Goal: Task Accomplishment & Management: Manage account settings

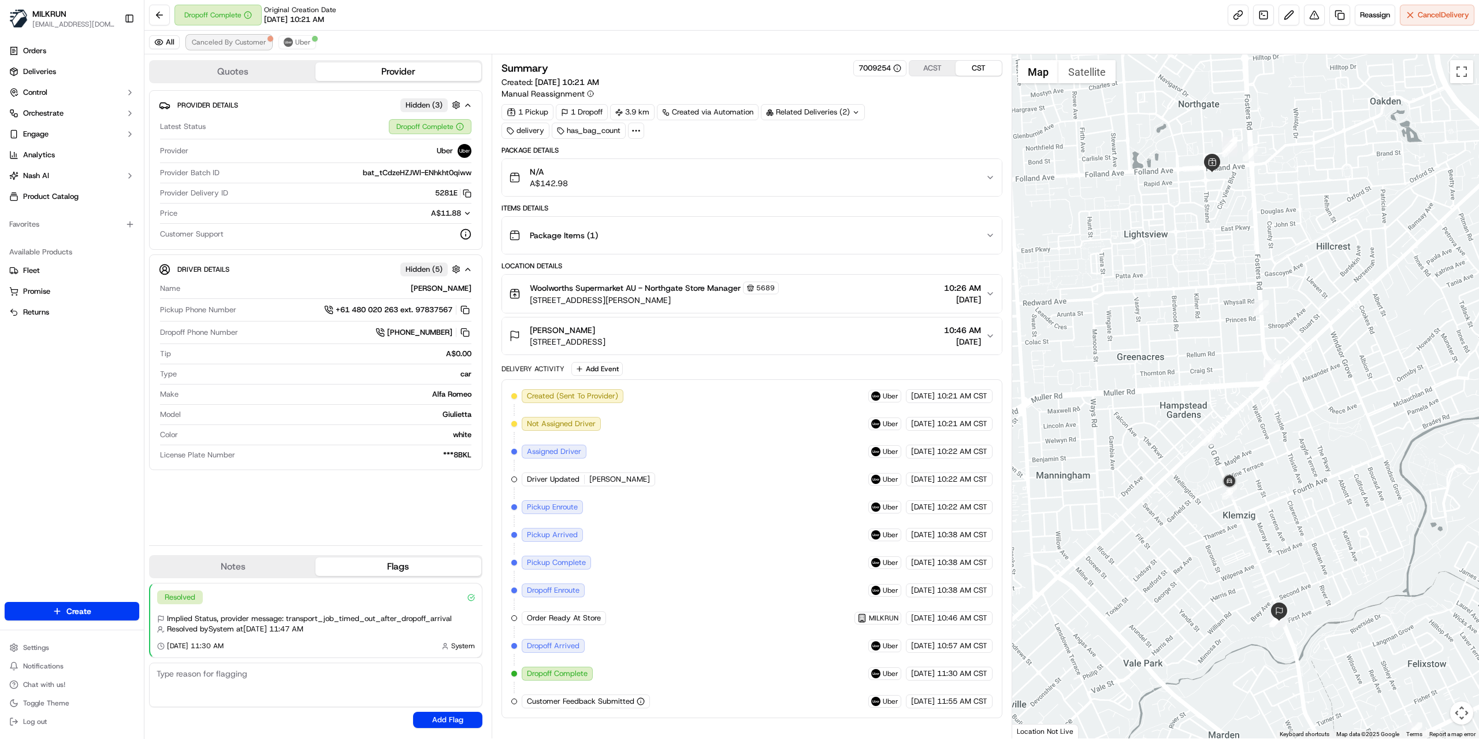
click at [227, 45] on span "Canceled By Customer" at bounding box center [229, 42] width 75 height 9
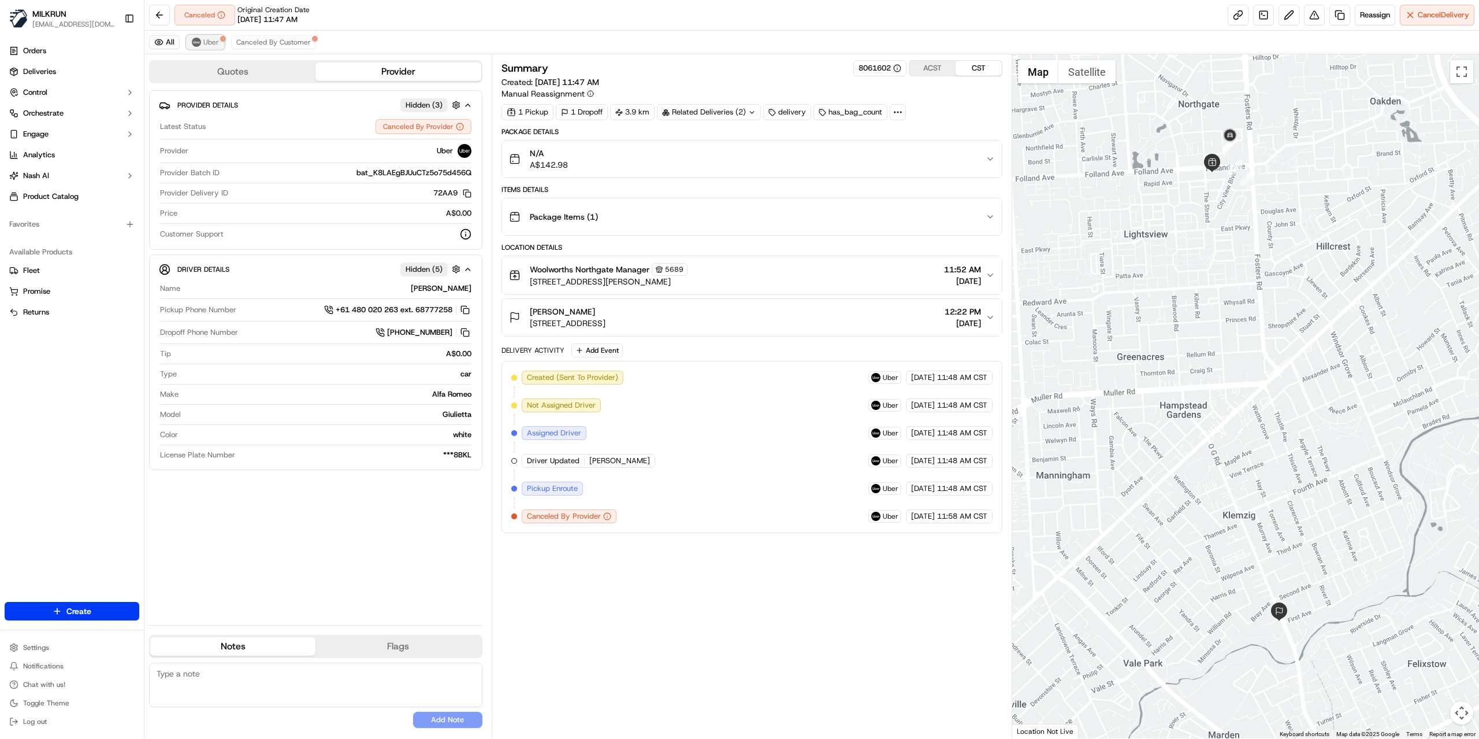
click at [212, 49] on button "Uber" at bounding box center [206, 42] width 38 height 14
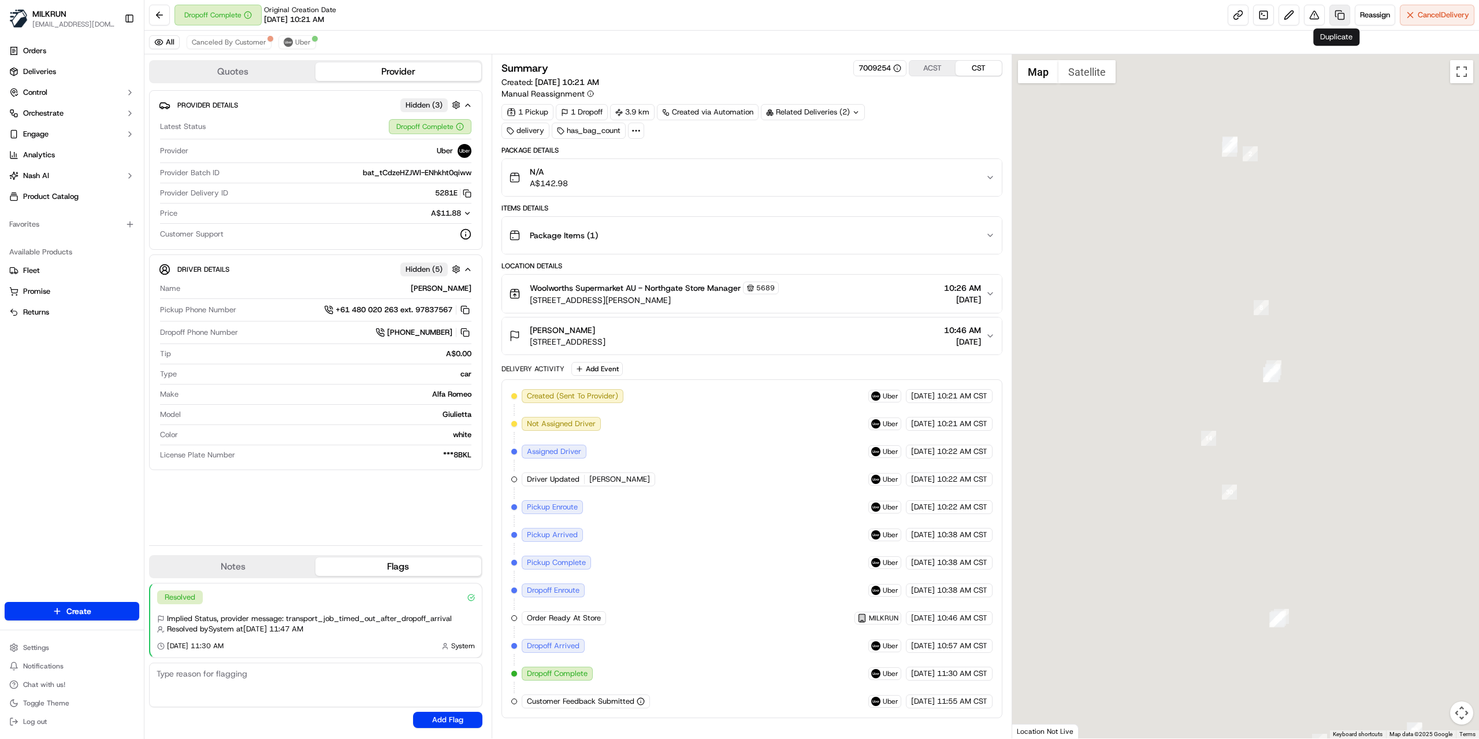
click at [1337, 18] on link at bounding box center [1340, 15] width 21 height 21
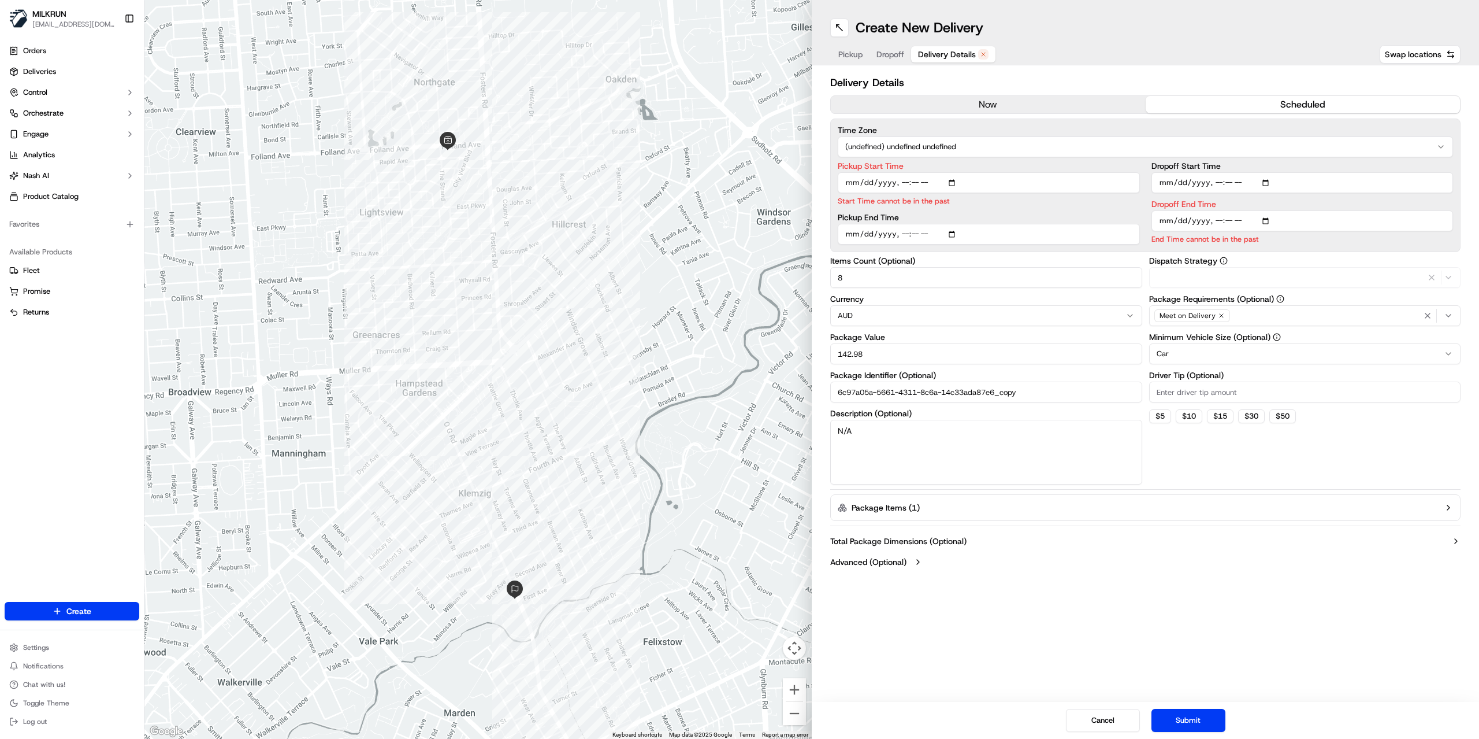
click at [958, 54] on span "Delivery Details" at bounding box center [947, 55] width 58 height 12
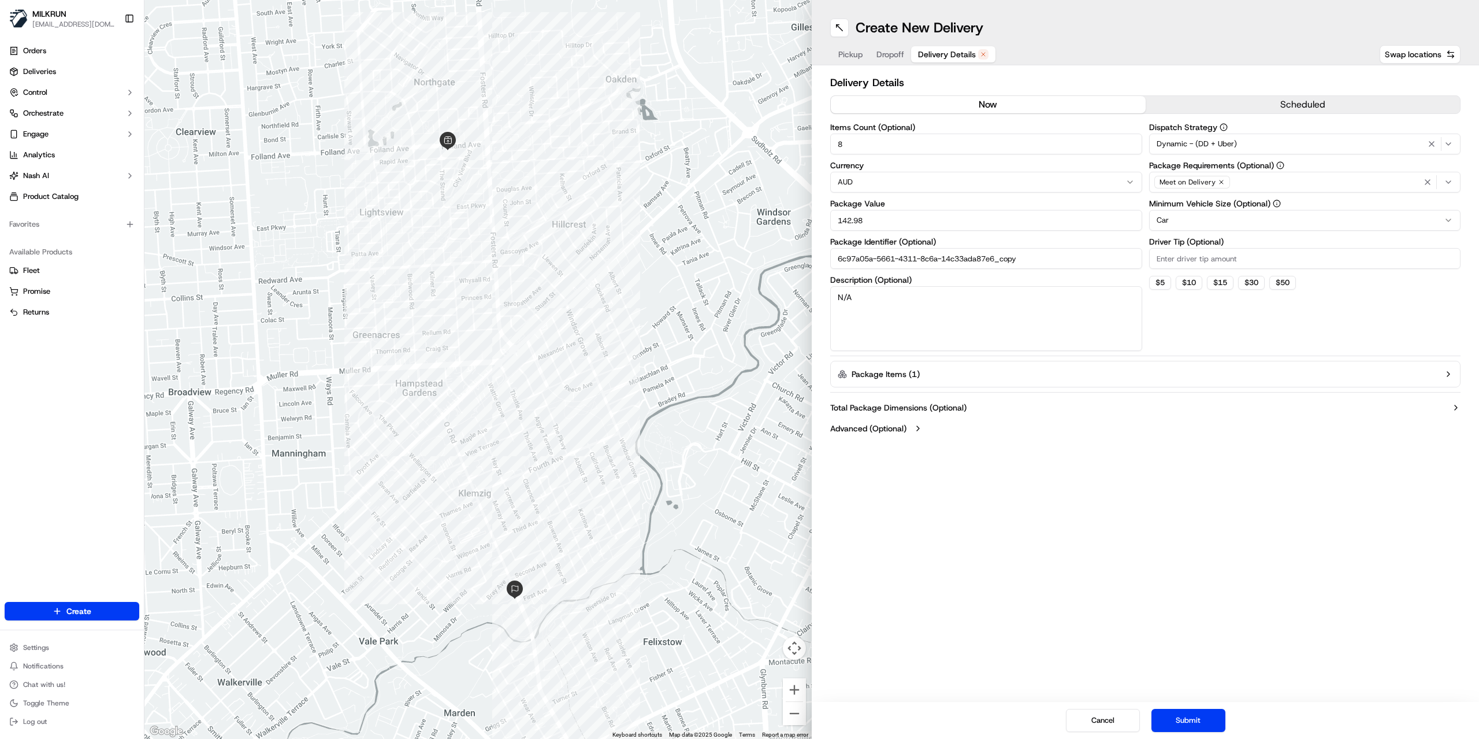
click at [970, 104] on button "now" at bounding box center [988, 104] width 315 height 17
click at [1056, 257] on input "6c97a05a-5661-4311-8c6a-14c33ada87e6_copy" at bounding box center [986, 258] width 312 height 21
click at [1186, 710] on button "Submit" at bounding box center [1189, 720] width 74 height 23
click at [1039, 262] on input "6c97a05a-5661-4311-8c6a-14c33ada87e6_copy" at bounding box center [986, 258] width 312 height 21
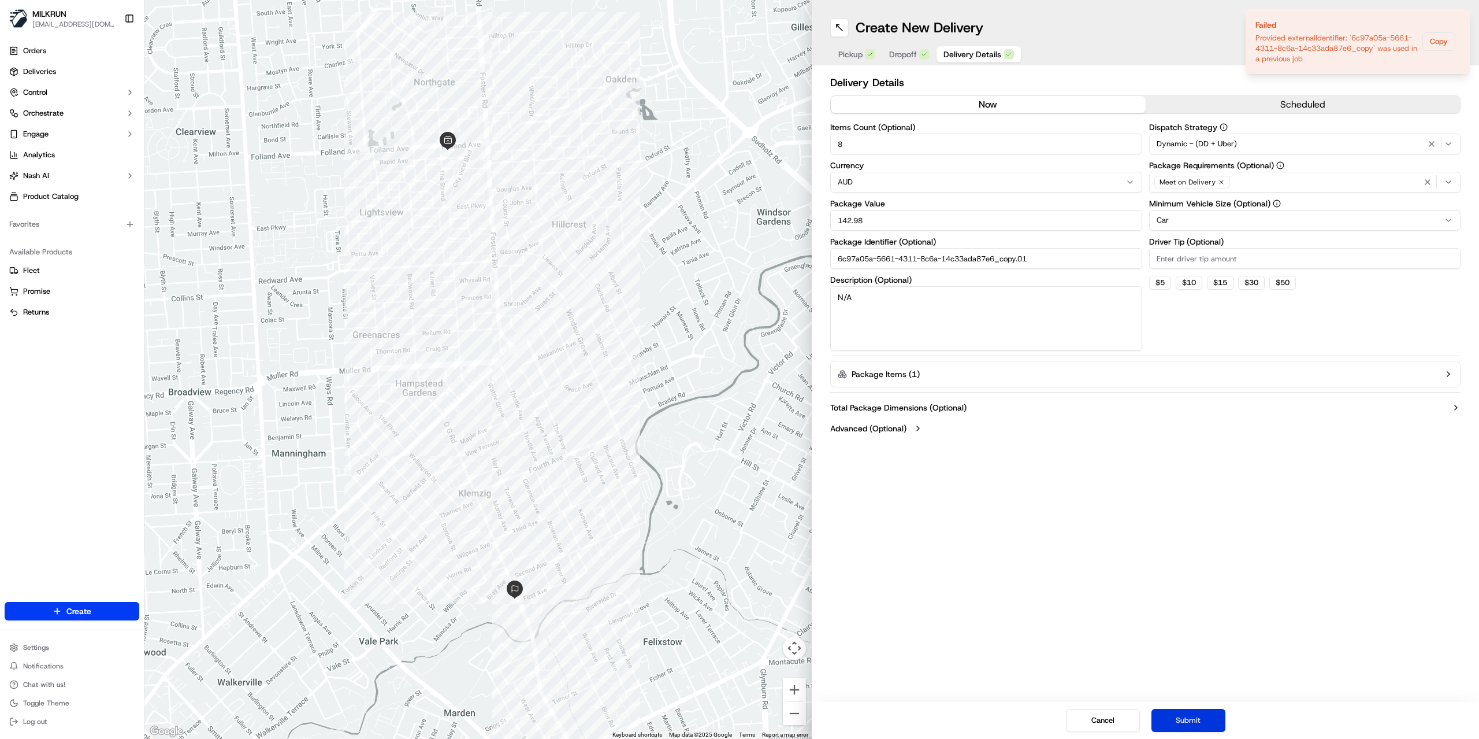
type input "6c97a05a-5661-4311-8c6a-14c33ada87e6_copy.01"
click at [1180, 722] on button "Submit" at bounding box center [1189, 720] width 74 height 23
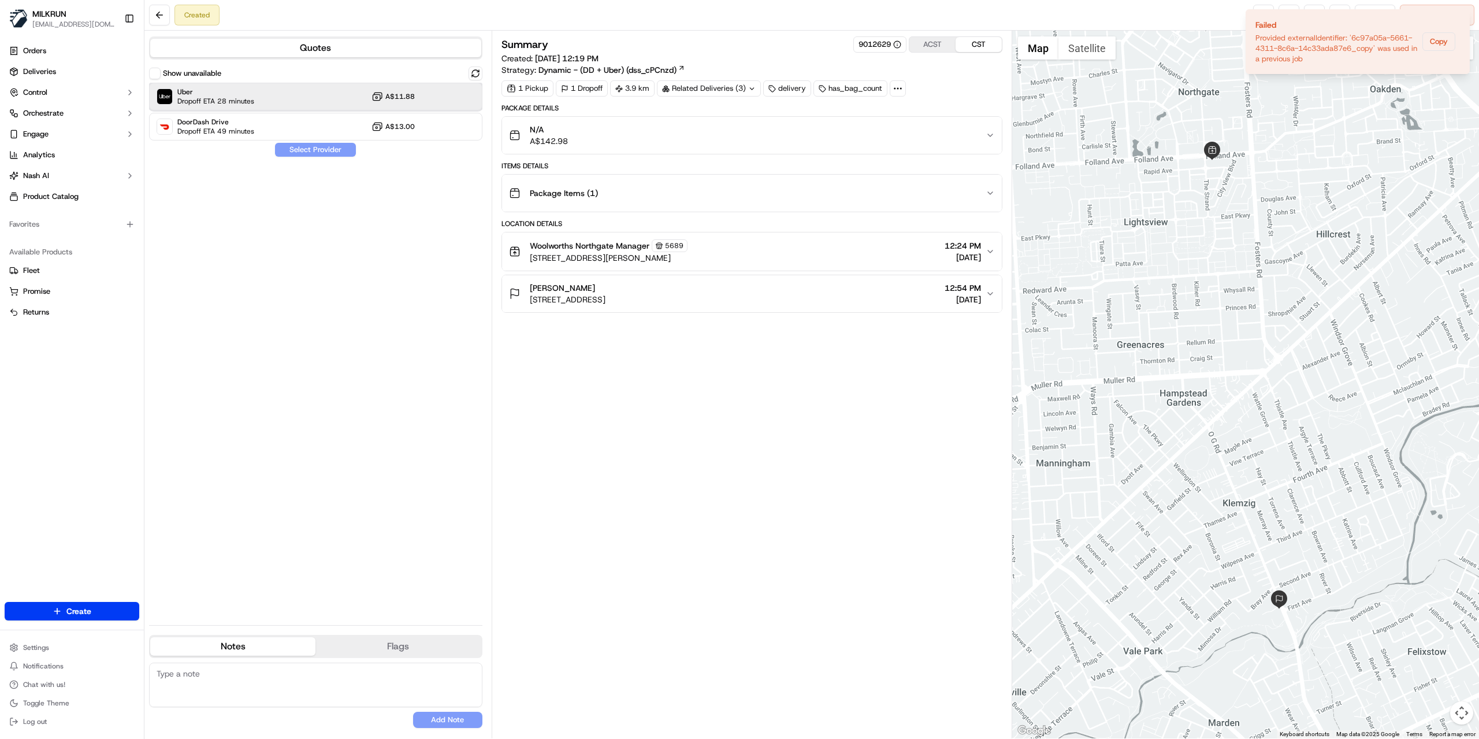
click at [236, 105] on span "Dropoff ETA 28 minutes" at bounding box center [215, 101] width 77 height 9
click at [290, 150] on button "Assign Provider" at bounding box center [316, 150] width 82 height 14
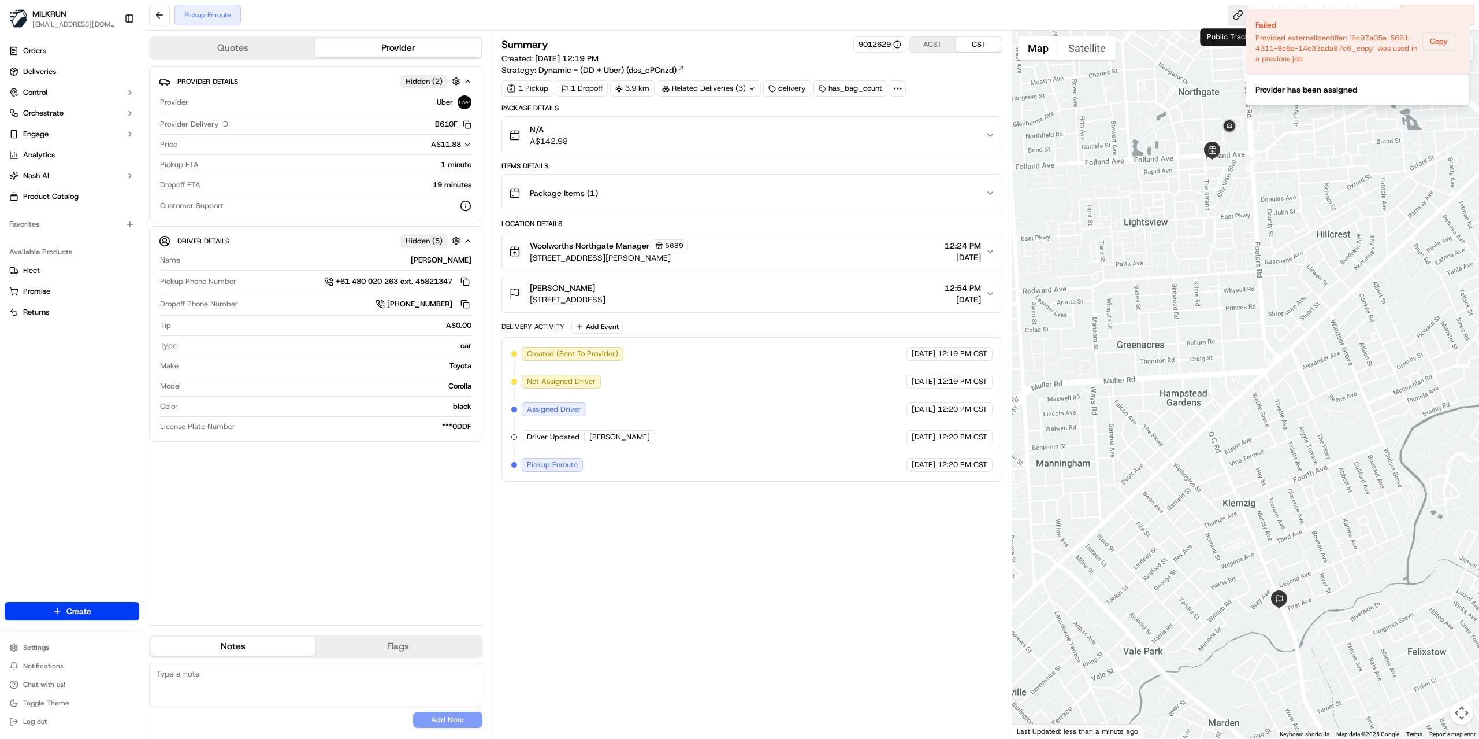
click at [1230, 16] on link at bounding box center [1238, 15] width 21 height 21
click at [1459, 23] on icon "Notifications (F8)" at bounding box center [1460, 18] width 9 height 9
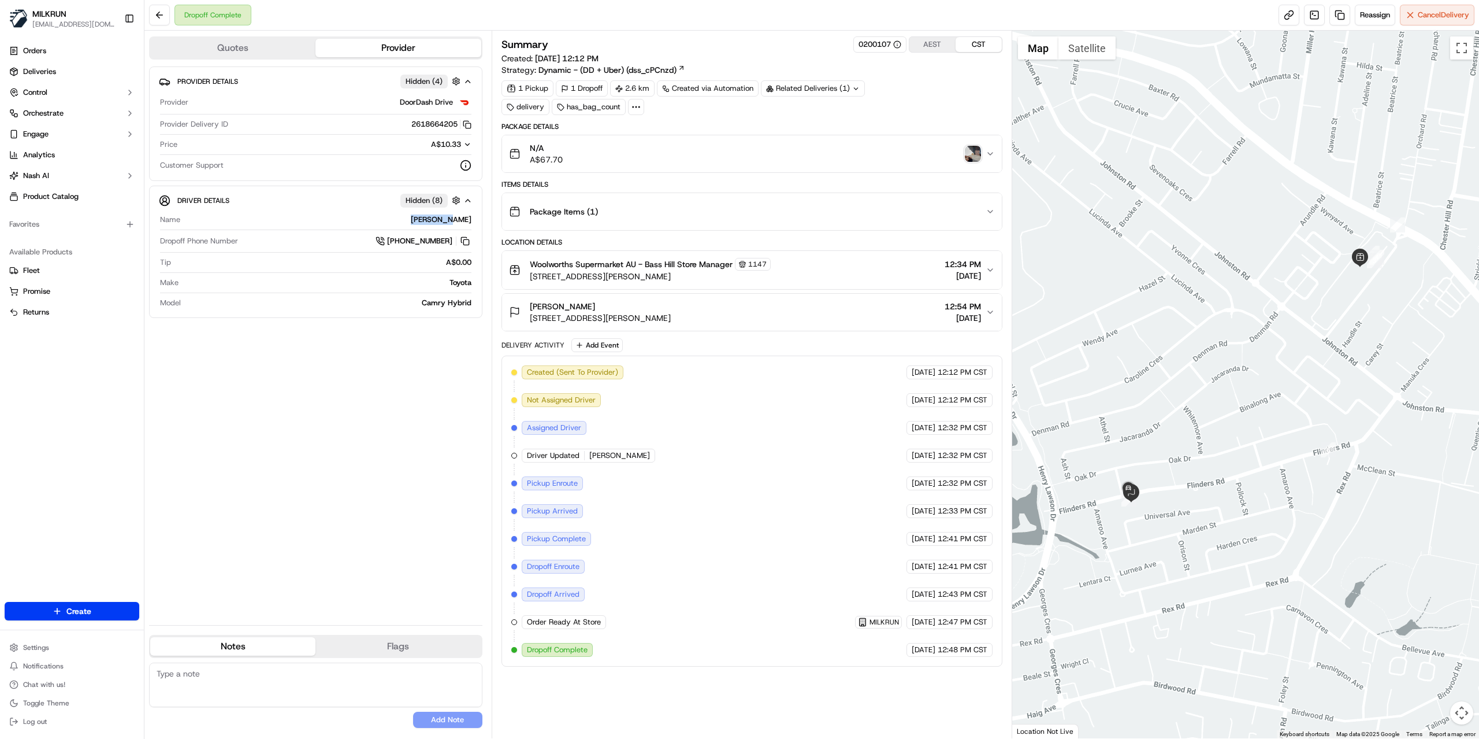
drag, startPoint x: 438, startPoint y: 223, endPoint x: 469, endPoint y: 223, distance: 31.2
click at [469, 223] on div "[PERSON_NAME]" at bounding box center [328, 219] width 287 height 10
copy div "Nishan N"
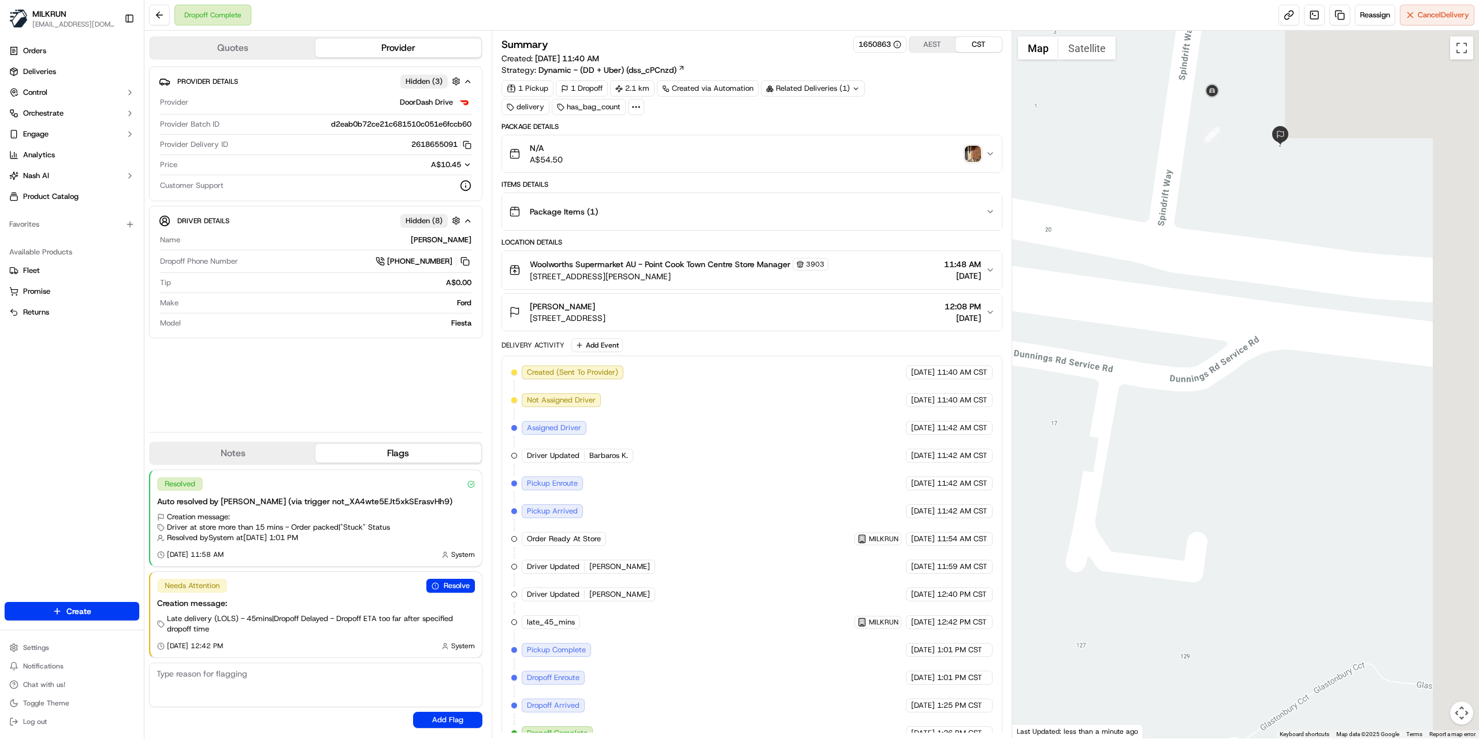
drag, startPoint x: 1268, startPoint y: 155, endPoint x: 1172, endPoint y: 318, distance: 189.1
click at [1172, 318] on div at bounding box center [1247, 384] width 468 height 707
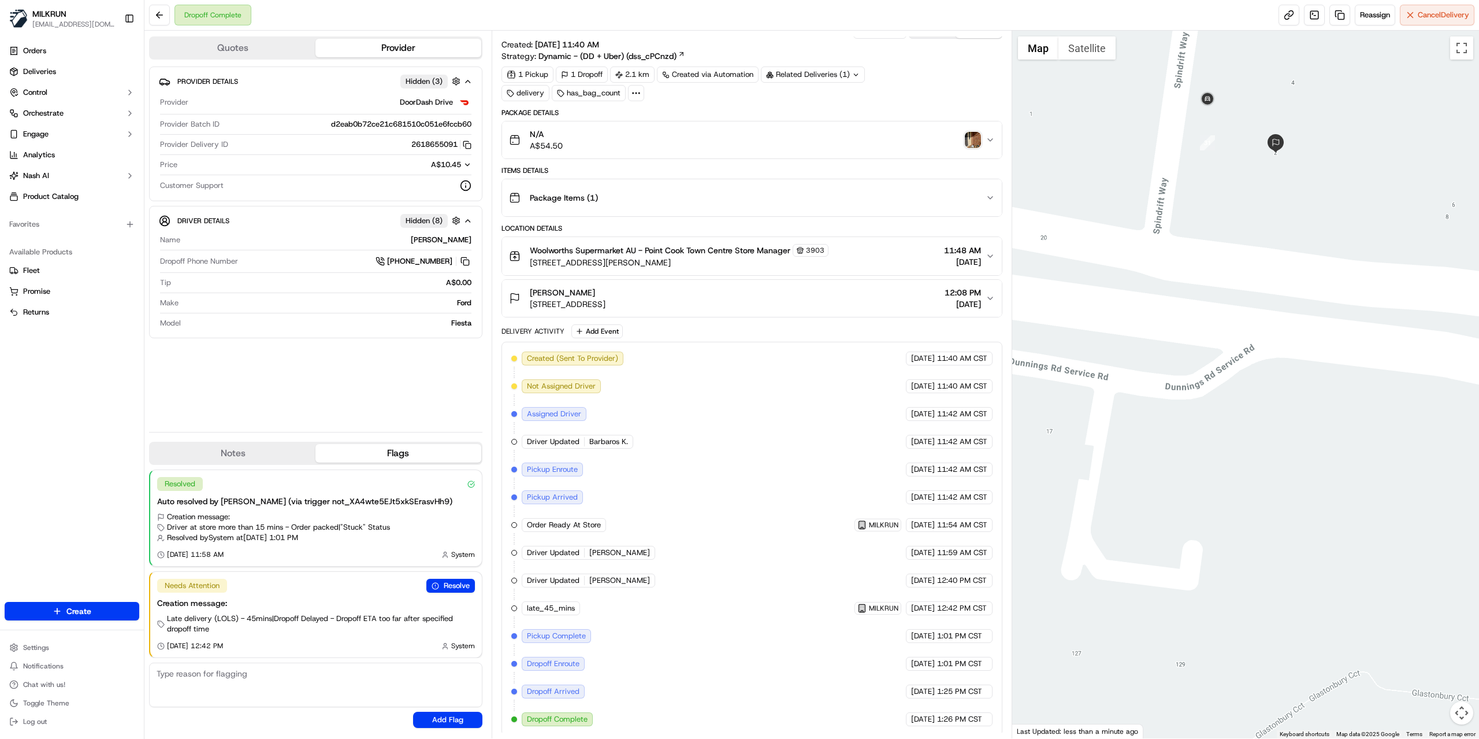
scroll to position [25, 0]
drag, startPoint x: 333, startPoint y: 394, endPoint x: 252, endPoint y: 197, distance: 213.0
click at [329, 393] on div "Provider Details Hidden ( 3 ) Provider DoorDash Drive Provider Batch ID d2eab0b…" at bounding box center [315, 244] width 333 height 356
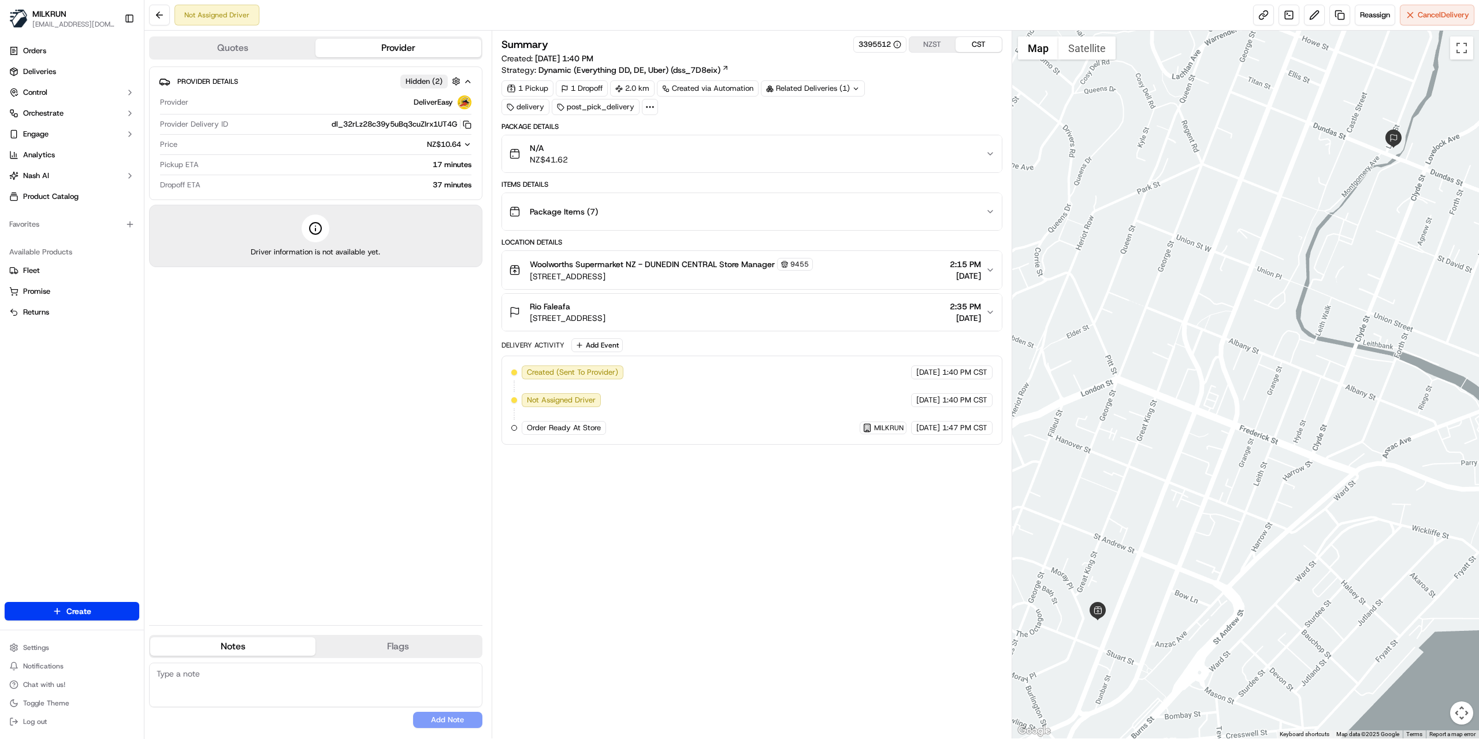
click at [727, 547] on div "Summary 3395512 NZST CST Created: [DATE] 1:40 PM Strategy: Dynamic (Everything …" at bounding box center [752, 384] width 501 height 696
click at [321, 411] on div "Provider Details Hidden ( 2 ) Provider DeliverEasy Provider Delivery ID dl_32rL…" at bounding box center [315, 340] width 333 height 549
click at [730, 494] on div "Summary 3395512 NZST CST Created: [DATE] 1:40 PM Strategy: Dynamic (Everything …" at bounding box center [752, 384] width 501 height 696
click at [703, 580] on div "Summary 3395512 NZST CST Created: [DATE] 1:40 PM Strategy: Dynamic (Everything …" at bounding box center [752, 384] width 501 height 696
click at [359, 414] on div "Provider Details Hidden ( 2 ) Provider DeliverEasy Provider Delivery ID dl_32rL…" at bounding box center [315, 340] width 333 height 549
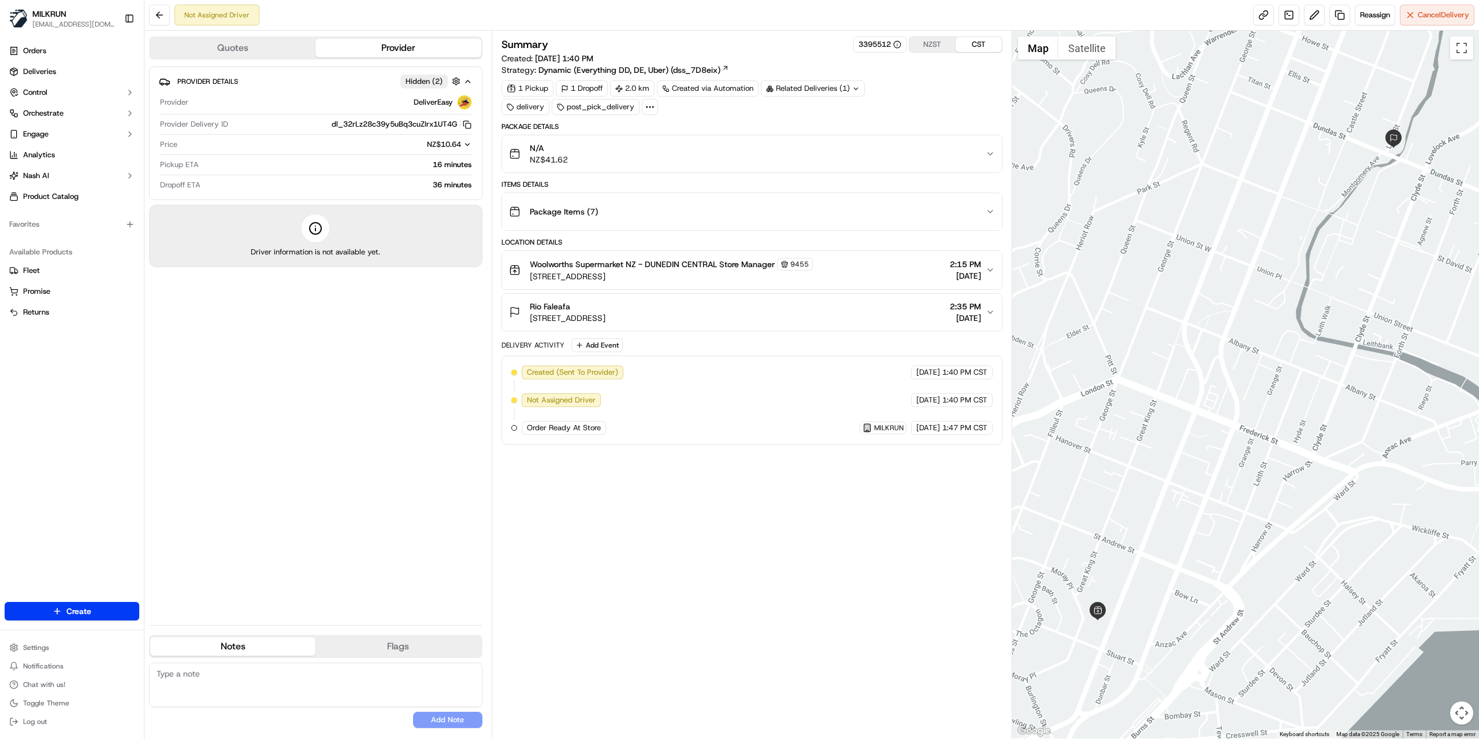
click at [593, 496] on div "Summary 3395512 NZST CST Created: [DATE] 1:40 PM Strategy: Dynamic (Everything …" at bounding box center [752, 384] width 501 height 696
click at [636, 512] on div "Summary 3395512 NZST CST Created: [DATE] 1:40 PM Strategy: Dynamic (Everything …" at bounding box center [752, 384] width 501 height 696
click at [374, 431] on div "Provider Details Hidden ( 2 ) Provider DeliverEasy Provider Delivery ID dl_32rL…" at bounding box center [315, 340] width 333 height 549
click at [388, 424] on div "Provider Details Hidden ( 2 ) Provider DeliverEasy Provider Delivery ID dl_32rL…" at bounding box center [315, 340] width 333 height 549
click at [1443, 16] on span "Cancel Delivery" at bounding box center [1443, 15] width 51 height 10
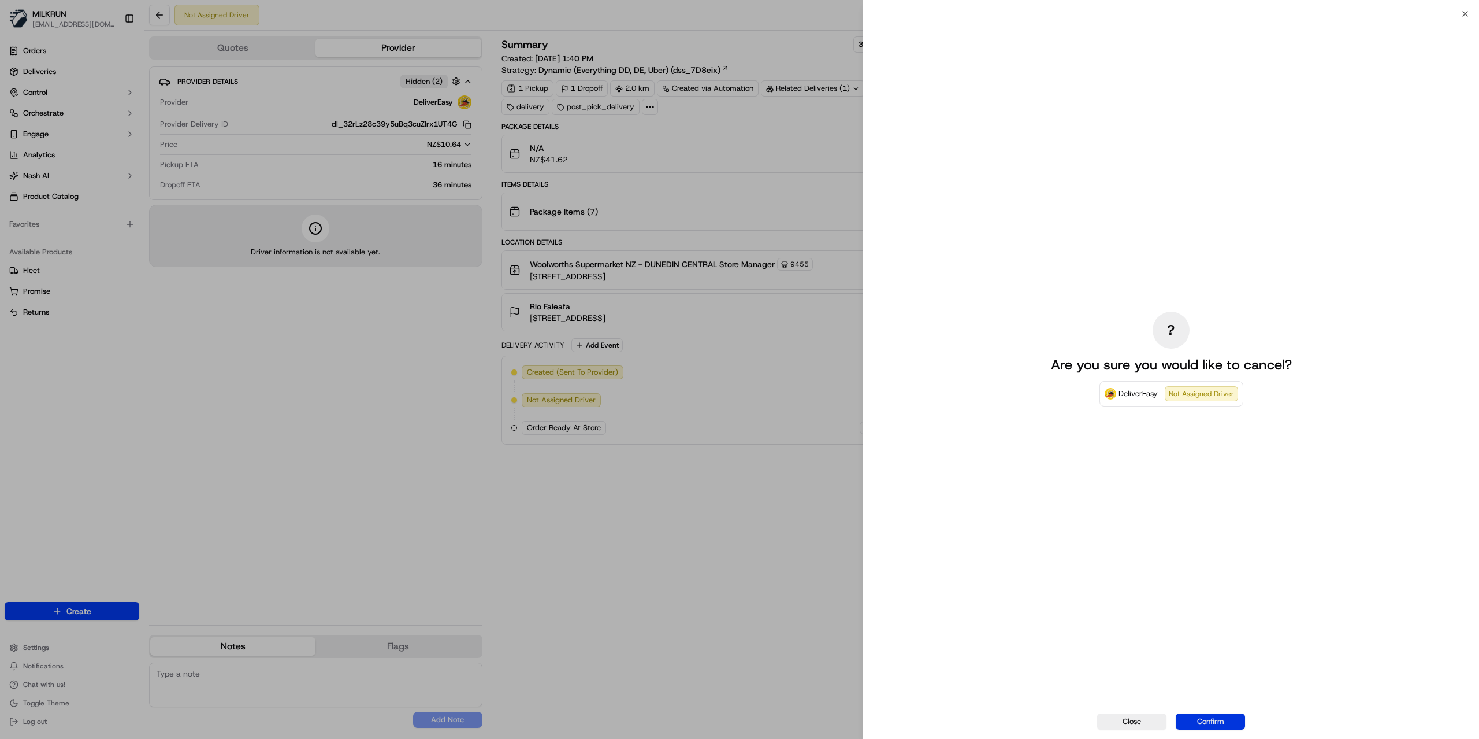
click at [1210, 719] on button "Confirm" at bounding box center [1210, 721] width 69 height 16
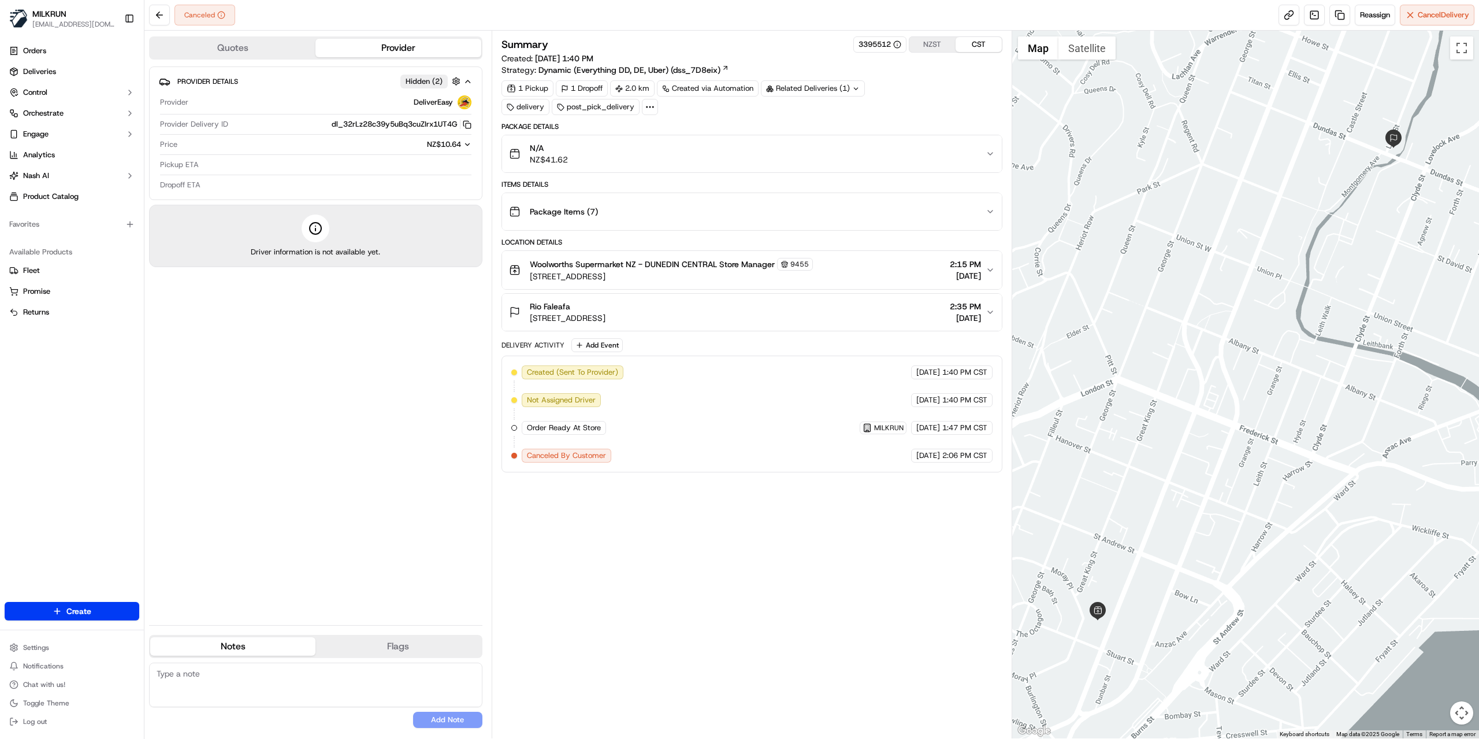
drag, startPoint x: 366, startPoint y: 387, endPoint x: 371, endPoint y: 376, distance: 12.4
click at [368, 387] on div "Provider Details Hidden ( 2 ) Provider DeliverEasy Provider Delivery ID dl_32rL…" at bounding box center [315, 340] width 333 height 549
